Goal: Information Seeking & Learning: Learn about a topic

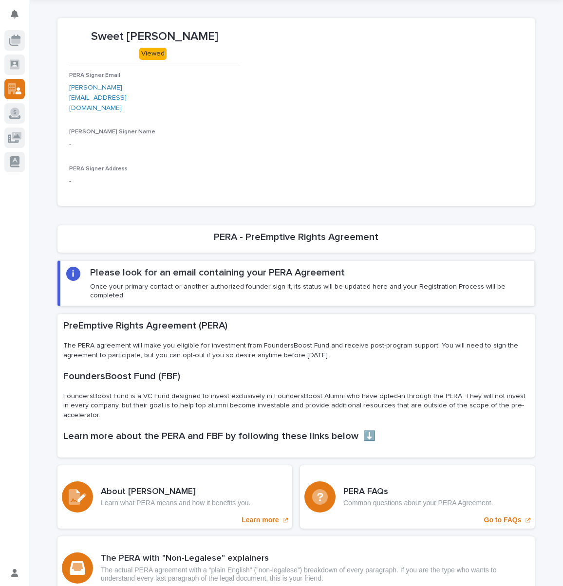
scroll to position [109, 0]
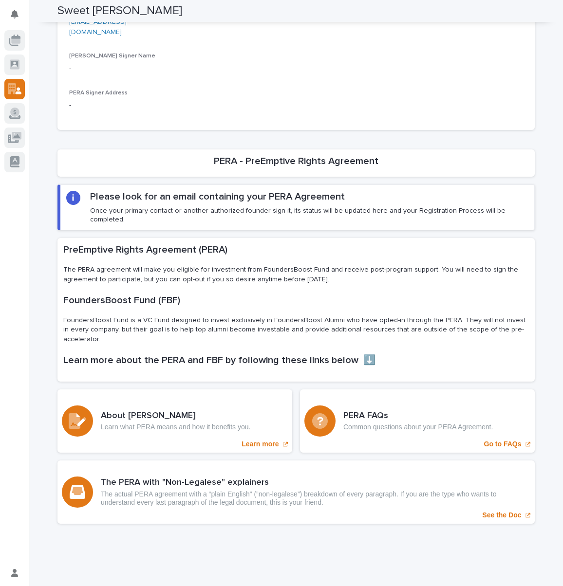
drag, startPoint x: 147, startPoint y: 268, endPoint x: 339, endPoint y: 266, distance: 191.7
click at [339, 266] on p "The PERA agreement will make you eligible for investment from FoundersBoost Fun…" at bounding box center [295, 274] width 465 height 19
drag, startPoint x: 60, startPoint y: 237, endPoint x: 533, endPoint y: 314, distance: 479.3
click at [533, 314] on div "Loading... Saving… Loading... Saving… Sweet [PERSON_NAME] Sweet [PERSON_NAME] V…" at bounding box center [296, 239] width 487 height 633
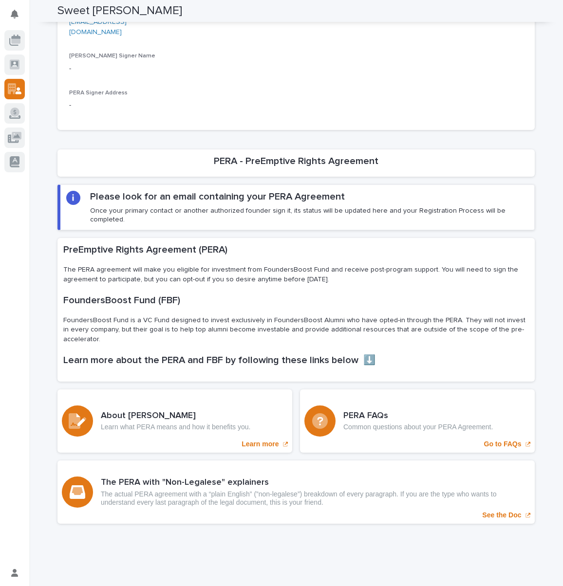
copy div "PreEmptive Rights Agreement (PERA) The PERA agreement will make you eligible fo…"
click at [339, 294] on h1 "FoundersBoost Fund (FBF)" at bounding box center [295, 300] width 465 height 12
click at [142, 423] on p "Learn what PERA means and how it benefits you." at bounding box center [175, 427] width 149 height 8
click at [365, 411] on div "PERA FAQs Common questions about your PERA Agreement. Go to FAQs" at bounding box center [417, 420] width 235 height 63
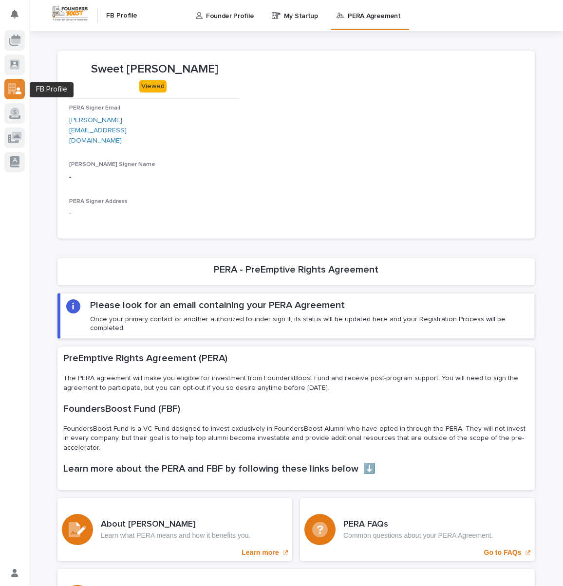
click at [15, 85] on icon at bounding box center [12, 88] width 8 height 11
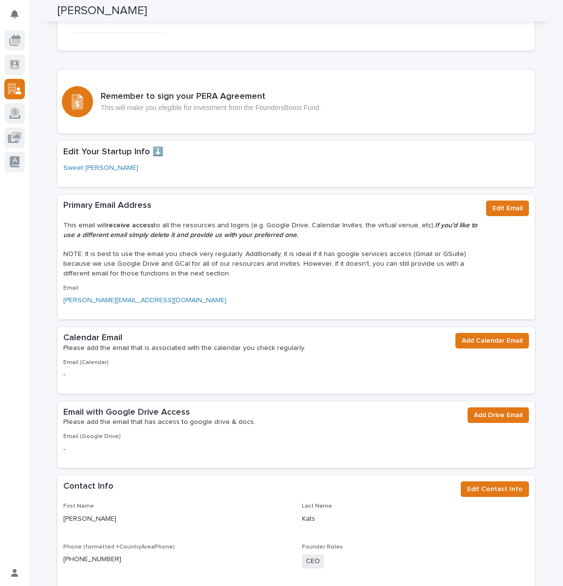
scroll to position [66, 0]
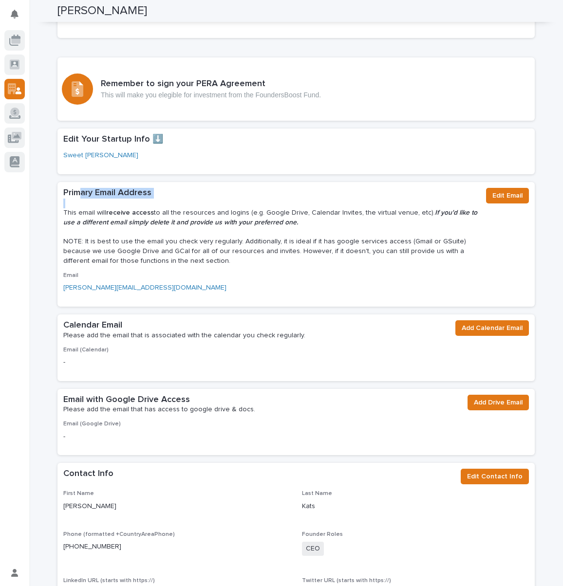
drag, startPoint x: 76, startPoint y: 194, endPoint x: 165, endPoint y: 198, distance: 89.6
click at [165, 198] on div "Primary Email Address This email will receive access to all the resources and l…" at bounding box center [270, 227] width 415 height 78
click at [165, 199] on p at bounding box center [270, 204] width 415 height 10
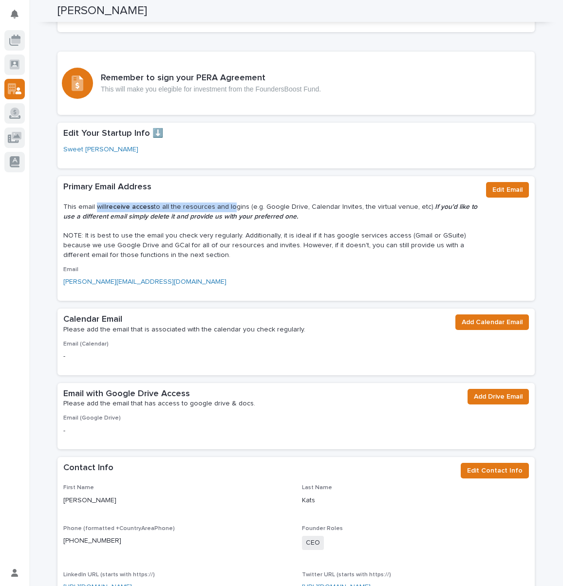
drag, startPoint x: 92, startPoint y: 204, endPoint x: 224, endPoint y: 209, distance: 131.9
click at [224, 209] on p "This email will receive access to all the resources and logins (e.g. Google Dri…" at bounding box center [270, 211] width 415 height 19
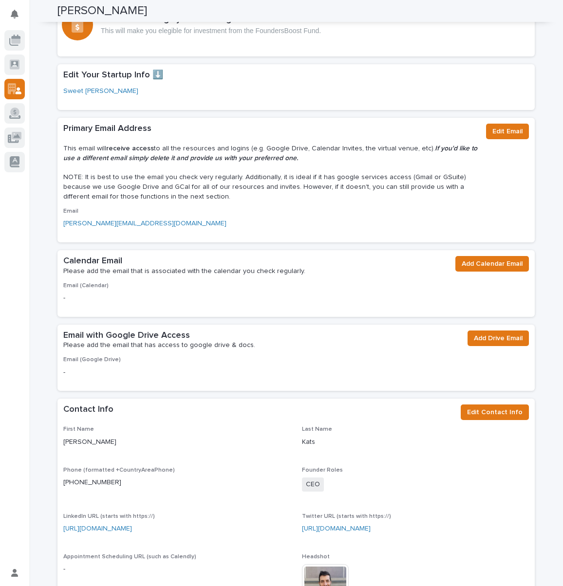
scroll to position [137, 0]
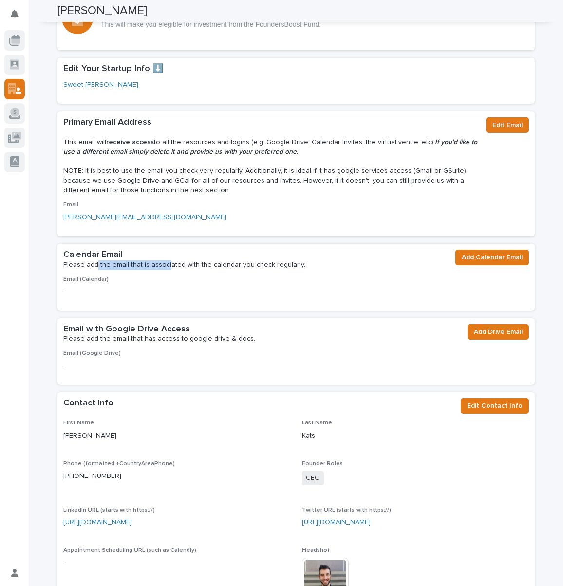
drag, startPoint x: 93, startPoint y: 266, endPoint x: 164, endPoint y: 268, distance: 71.1
click at [163, 268] on p "Please add the email that is associated with the calendar you check regularly." at bounding box center [255, 265] width 384 height 10
click at [164, 268] on p "Please add the email that is associated with the calendar you check regularly." at bounding box center [255, 265] width 384 height 10
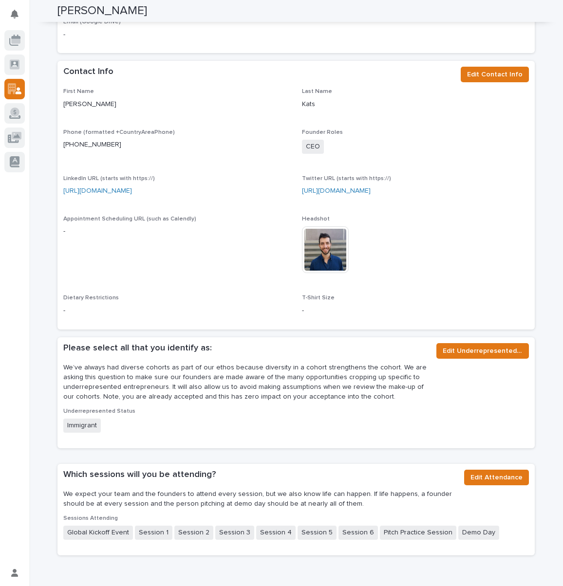
scroll to position [481, 0]
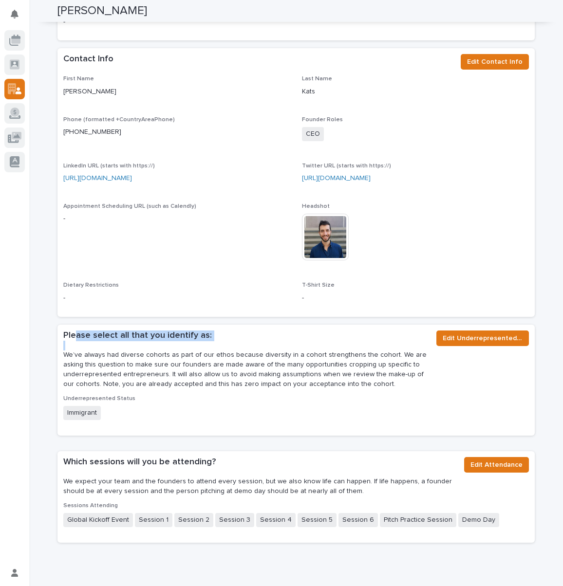
drag, startPoint x: 73, startPoint y: 337, endPoint x: 180, endPoint y: 342, distance: 107.2
click at [180, 342] on div "Please select all that you identify as: We’ve always had diverse cohorts as par…" at bounding box center [245, 359] width 365 height 59
click at [180, 342] on p at bounding box center [245, 346] width 365 height 10
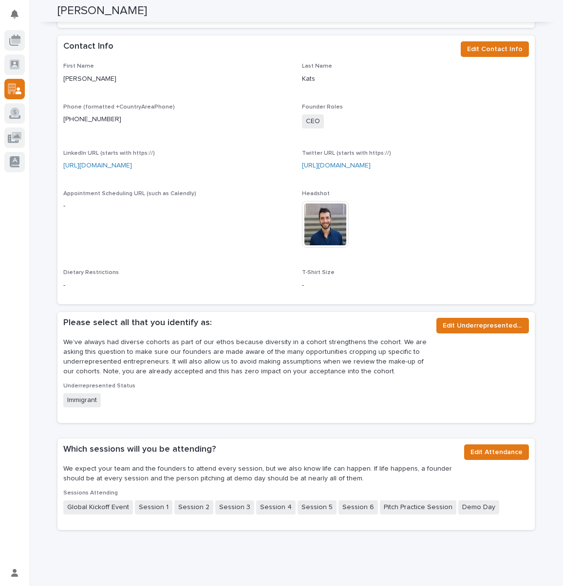
scroll to position [0, 0]
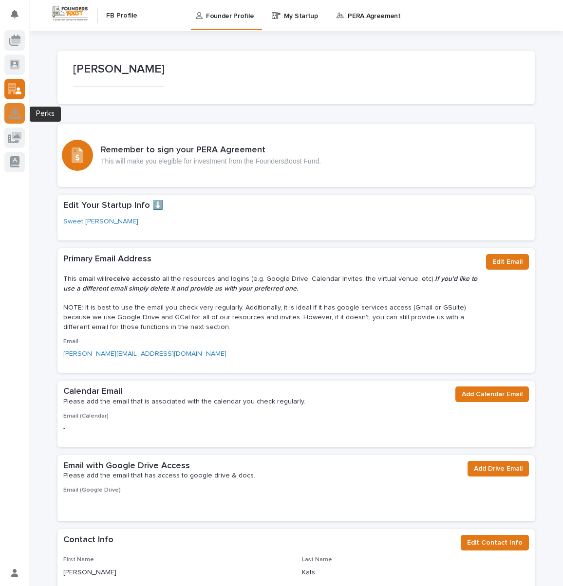
click at [14, 110] on icon at bounding box center [14, 113] width 11 height 9
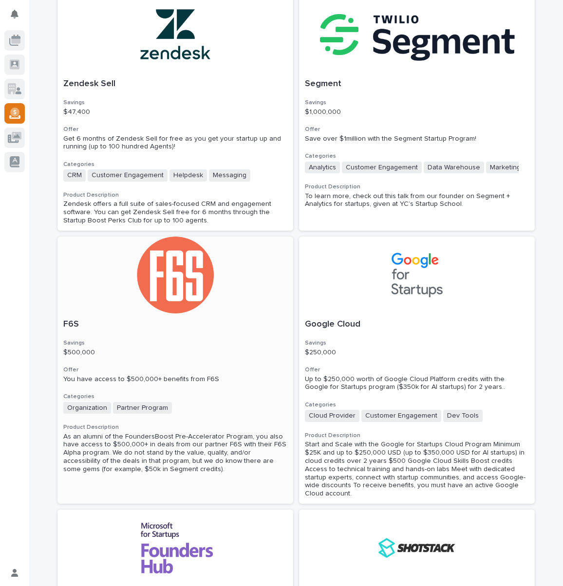
scroll to position [531, 0]
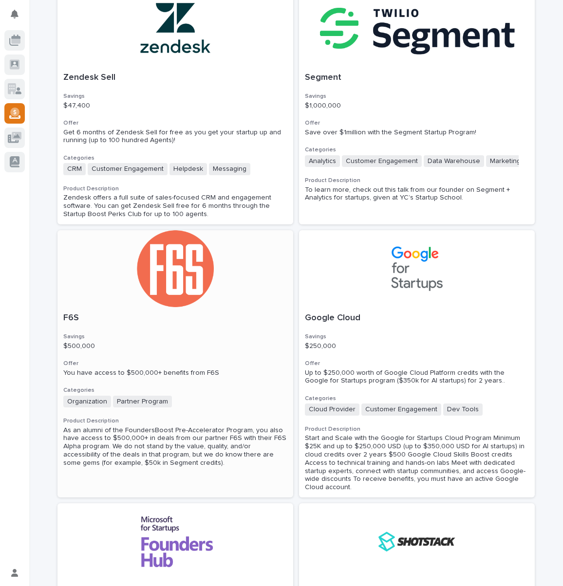
click at [178, 280] on div at bounding box center [175, 268] width 236 height 77
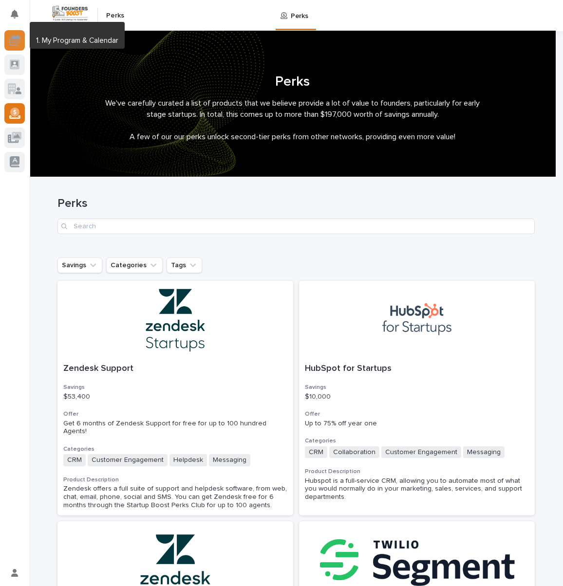
click at [14, 42] on icon at bounding box center [15, 40] width 9 height 5
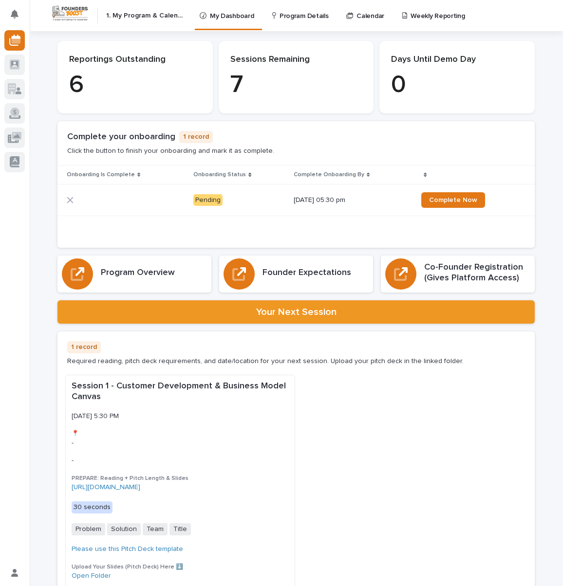
click at [105, 69] on div "Reportings Outstanding 6" at bounding box center [135, 78] width 132 height 46
drag, startPoint x: 82, startPoint y: 60, endPoint x: 142, endPoint y: 59, distance: 60.3
click at [142, 59] on p "Reportings Outstanding" at bounding box center [135, 60] width 132 height 11
click at [70, 82] on p "6" at bounding box center [135, 85] width 132 height 29
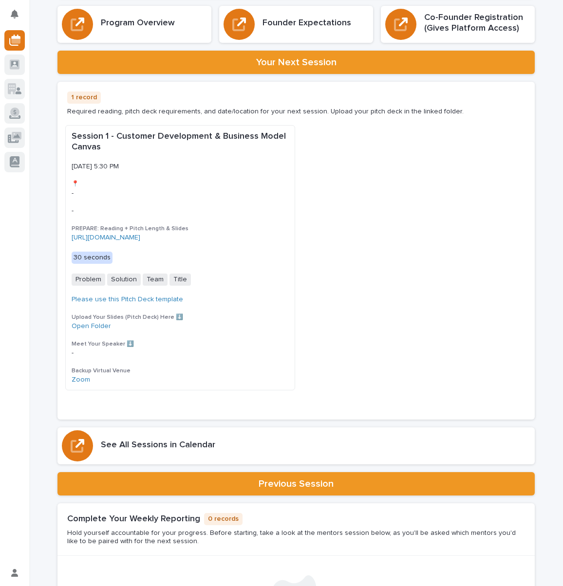
scroll to position [256, 0]
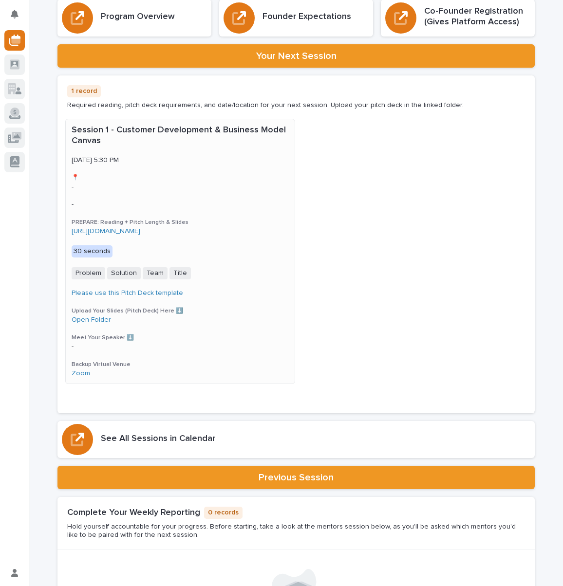
click at [103, 232] on link "[URL][DOMAIN_NAME]" at bounding box center [106, 231] width 69 height 7
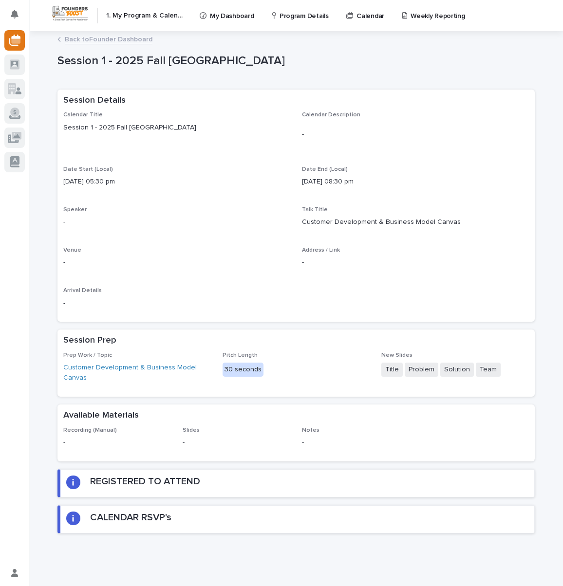
scroll to position [31, 0]
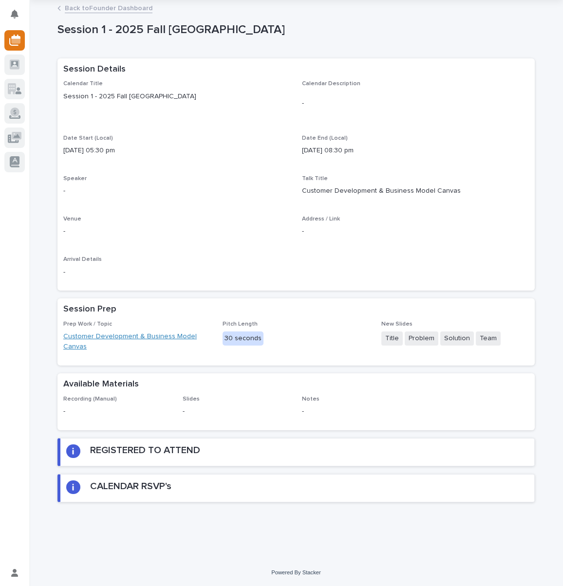
click at [92, 337] on link "Customer Development & Business Model Canvas" at bounding box center [136, 341] width 147 height 20
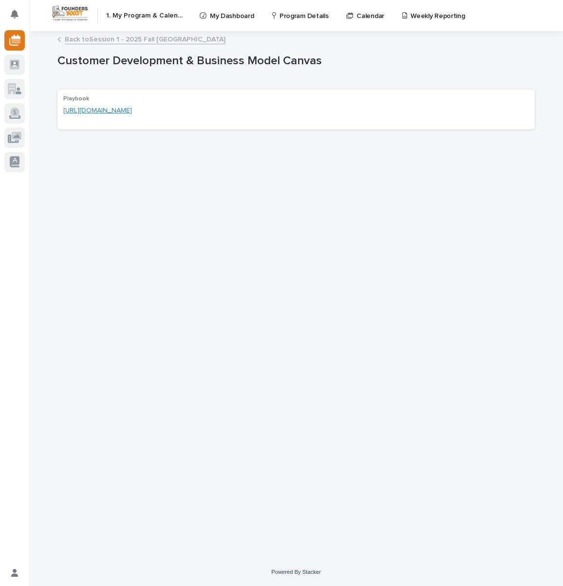
click at [132, 109] on link "[URL][DOMAIN_NAME]" at bounding box center [97, 110] width 69 height 7
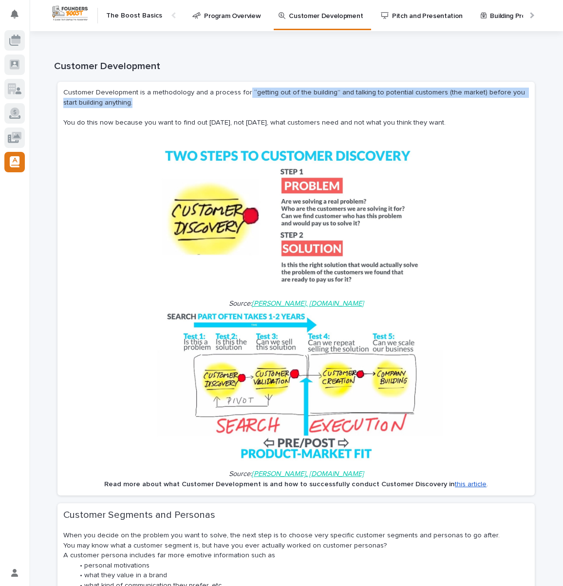
drag, startPoint x: 244, startPoint y: 96, endPoint x: 342, endPoint y: 99, distance: 98.3
click at [342, 99] on p "Customer Development is a methodology and a process for “getting out of the bui…" at bounding box center [295, 98] width 465 height 20
click at [343, 99] on p "Customer Development is a methodology and a process for “getting out of the bui…" at bounding box center [295, 98] width 465 height 20
